Goal: Task Accomplishment & Management: Manage account settings

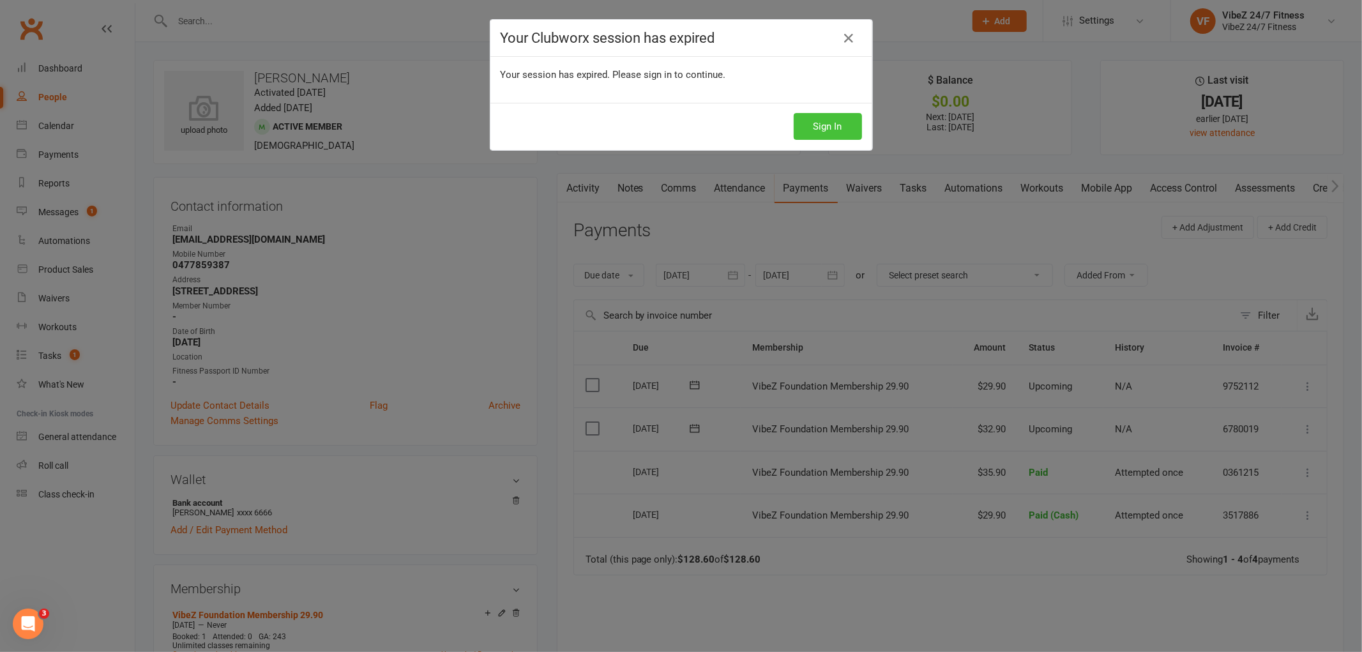
click at [828, 129] on button "Sign In" at bounding box center [827, 126] width 68 height 27
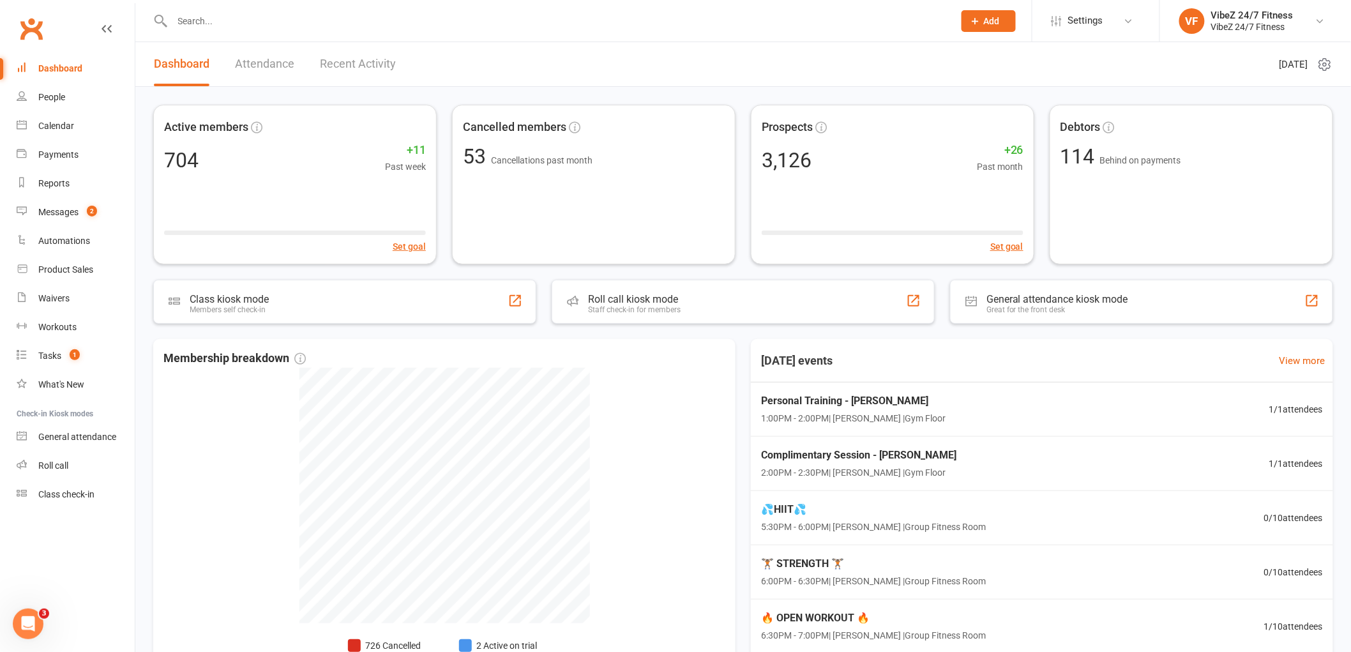
click at [233, 14] on input "text" at bounding box center [557, 21] width 776 height 18
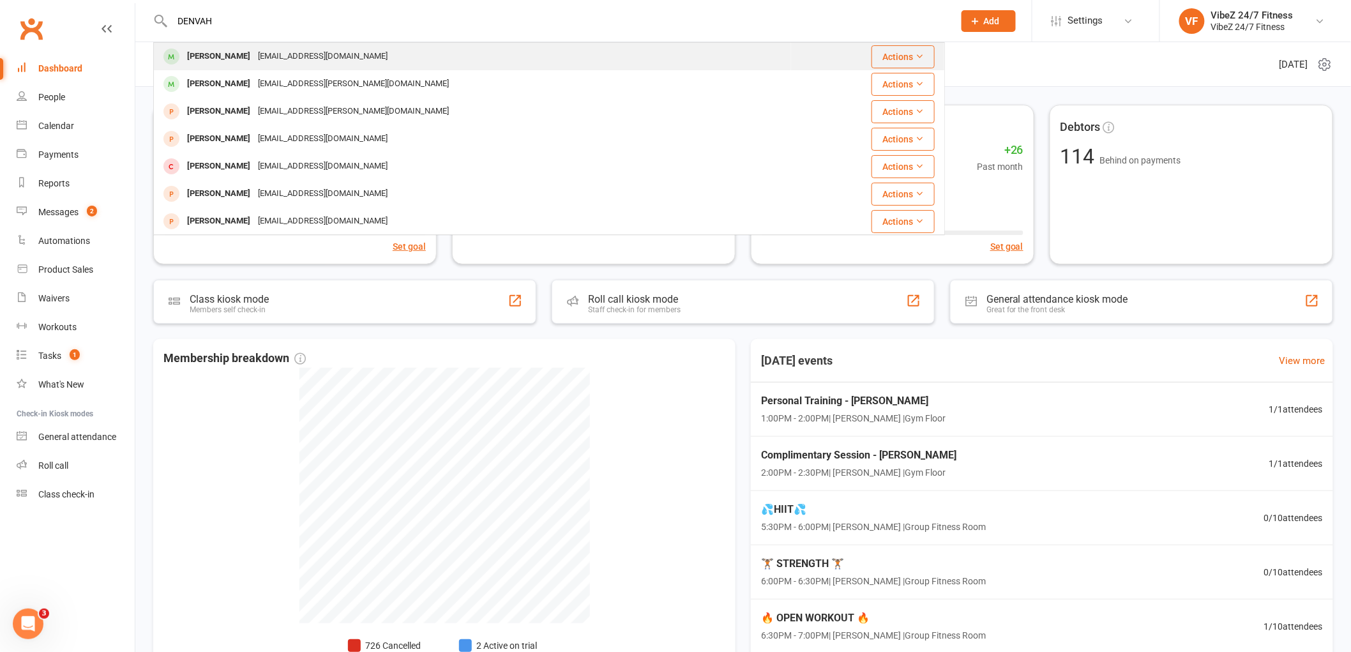
type input "DENVAH"
click at [264, 45] on div "[PERSON_NAME] [EMAIL_ADDRESS][DOMAIN_NAME]" at bounding box center [472, 56] width 636 height 26
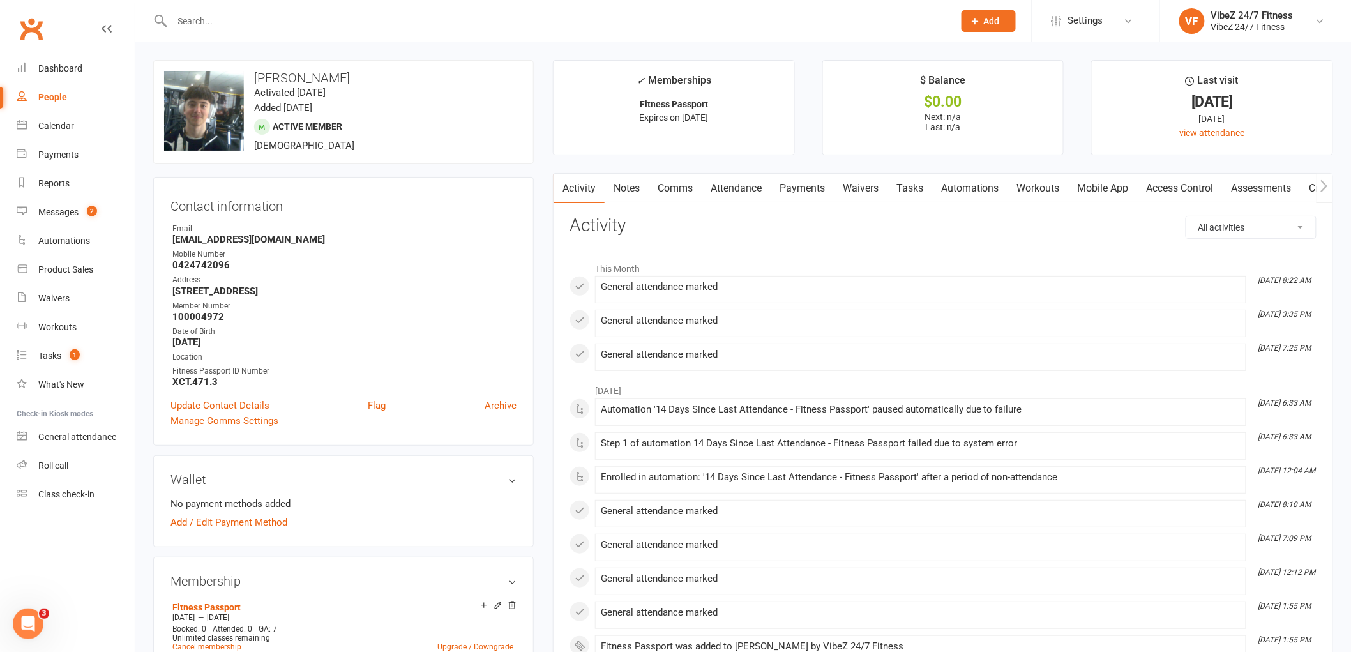
click at [1182, 184] on link "Access Control" at bounding box center [1180, 188] width 85 height 29
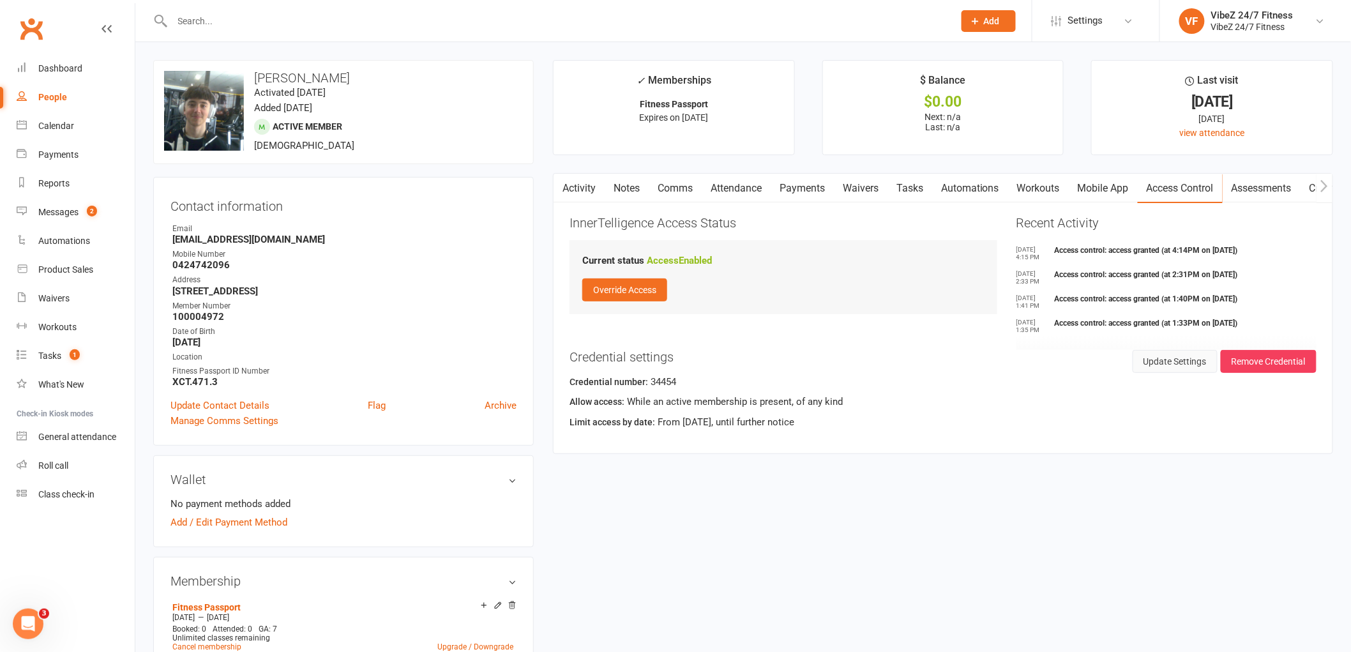
click at [1177, 358] on button "Update Settings" at bounding box center [1174, 361] width 85 height 23
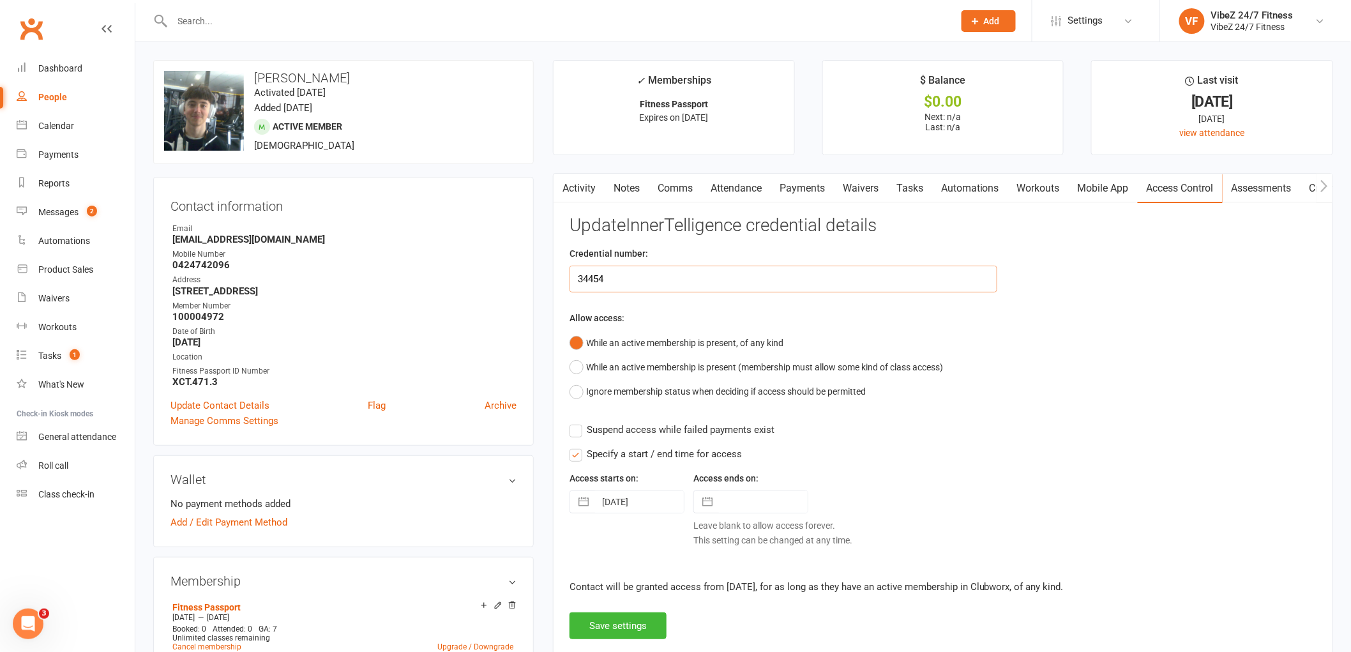
click at [681, 277] on input "34454" at bounding box center [783, 279] width 428 height 27
type input "3"
type input "40145"
click at [634, 629] on button "Save settings" at bounding box center [617, 625] width 97 height 27
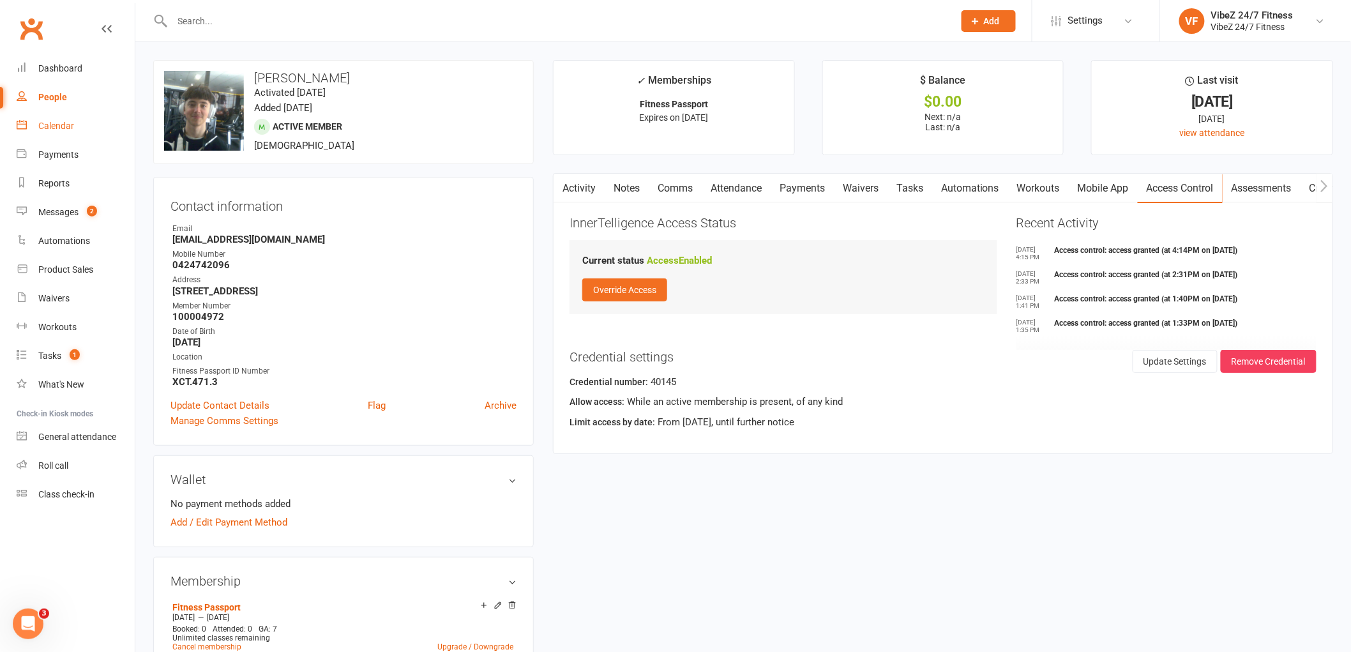
click at [74, 118] on link "Calendar" at bounding box center [76, 126] width 118 height 29
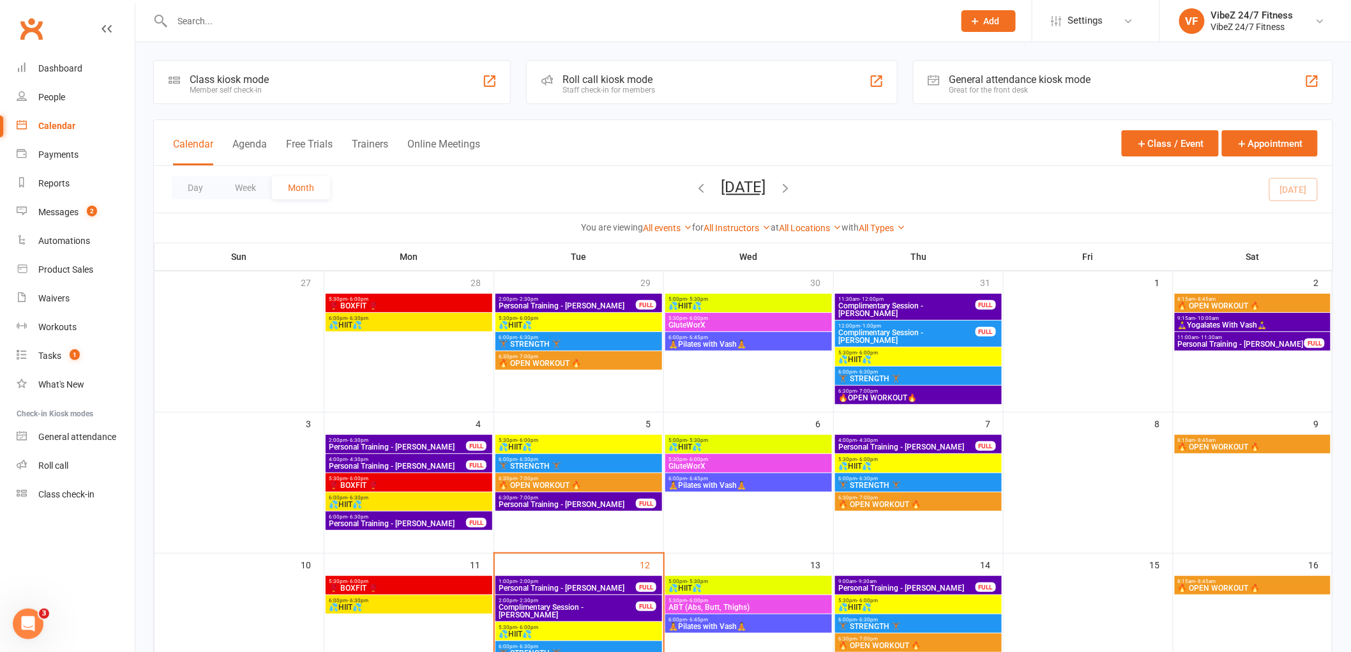
click at [763, 147] on div "Calendar Agenda Free Trials Trainers Online Meetings Class / Event Appointment" at bounding box center [743, 143] width 1178 height 46
